Goal: Find specific page/section

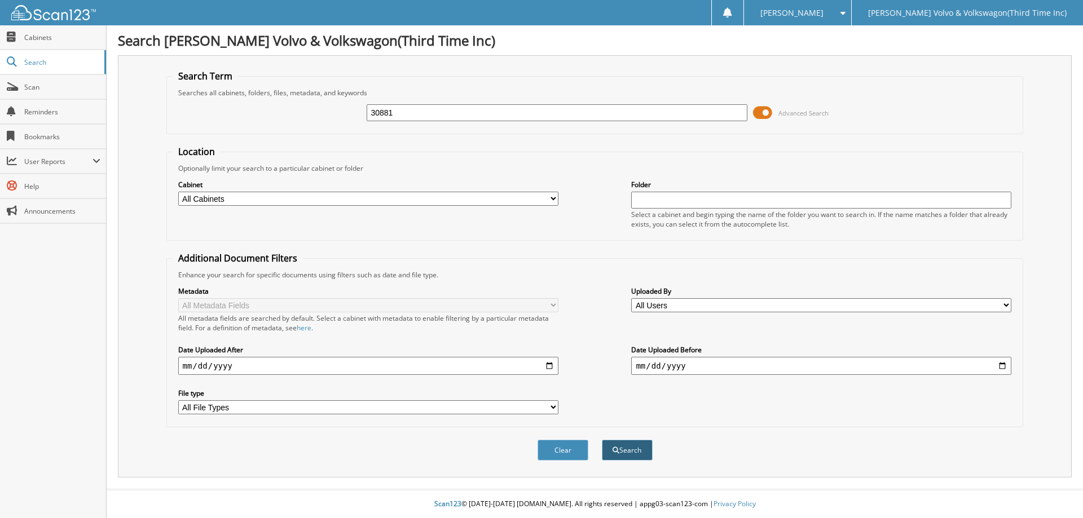
type input "30881"
click at [624, 452] on button "Search" at bounding box center [627, 450] width 51 height 21
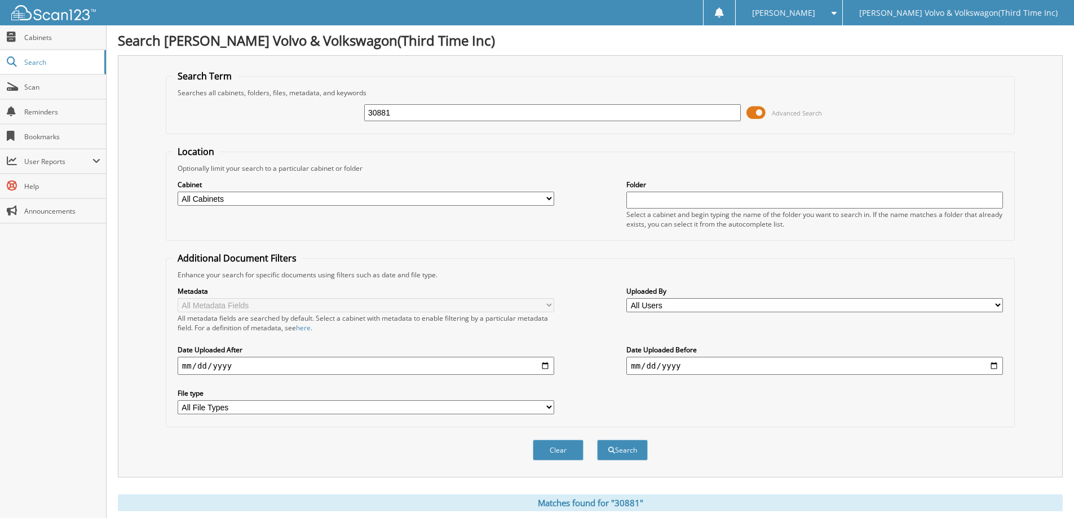
click at [759, 112] on span at bounding box center [755, 112] width 19 height 17
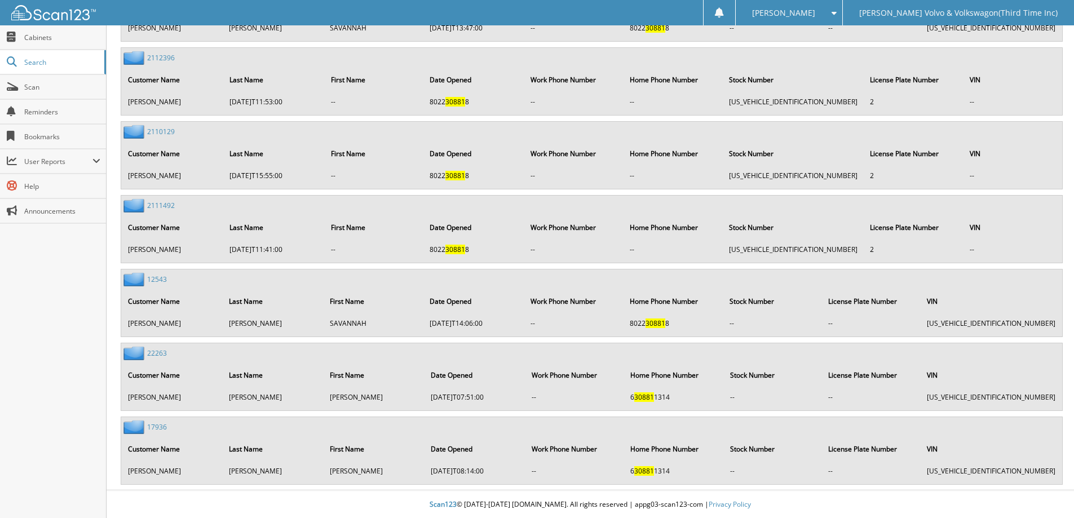
scroll to position [454, 0]
click at [156, 426] on link "17936" at bounding box center [157, 427] width 20 height 10
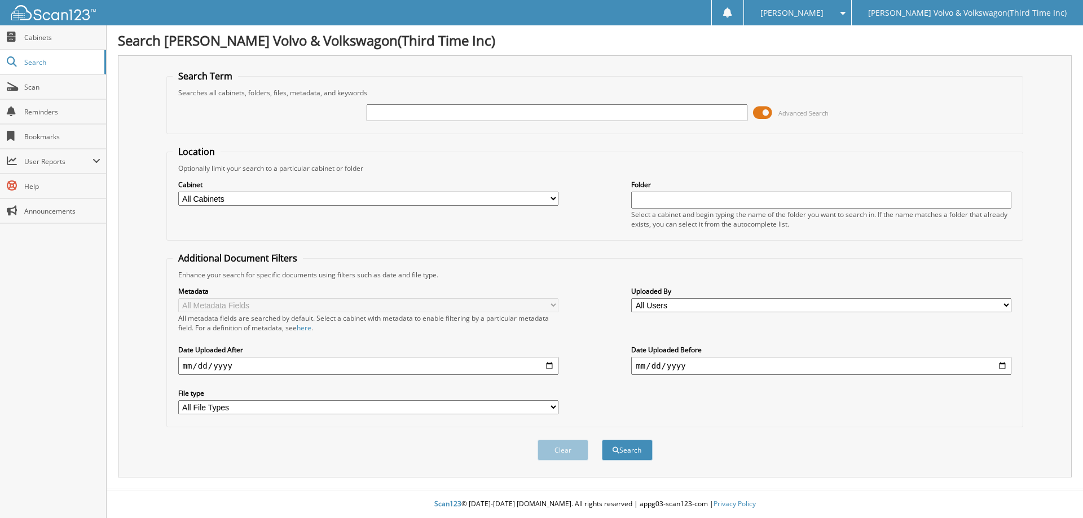
click at [759, 105] on span at bounding box center [762, 112] width 19 height 17
